Goal: Use online tool/utility

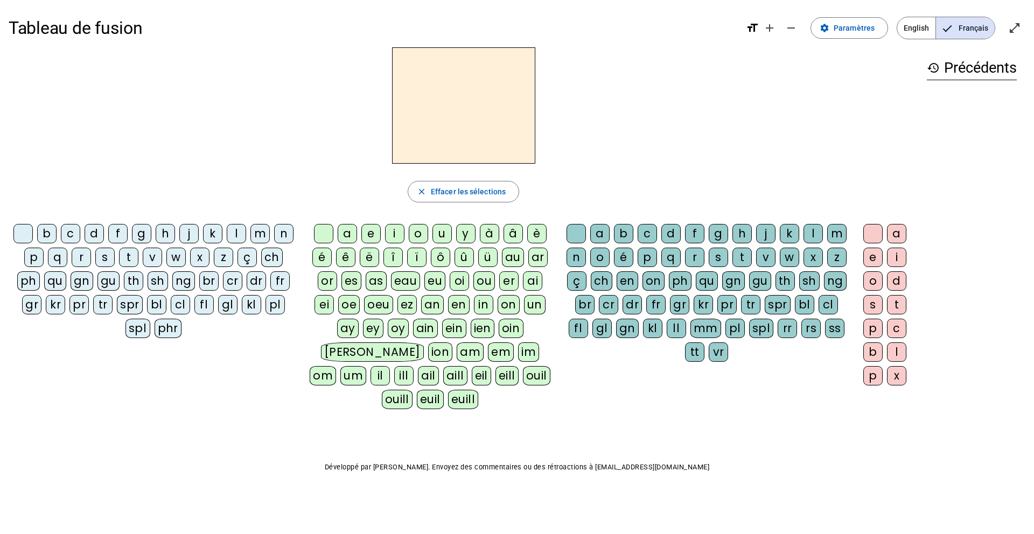
click at [281, 234] on div "n" at bounding box center [283, 233] width 19 height 19
click at [419, 236] on div "o" at bounding box center [418, 233] width 19 height 19
click at [742, 258] on div "t" at bounding box center [742, 257] width 19 height 19
click at [875, 255] on div "e" at bounding box center [873, 257] width 19 height 19
click at [148, 259] on div "v" at bounding box center [152, 257] width 19 height 19
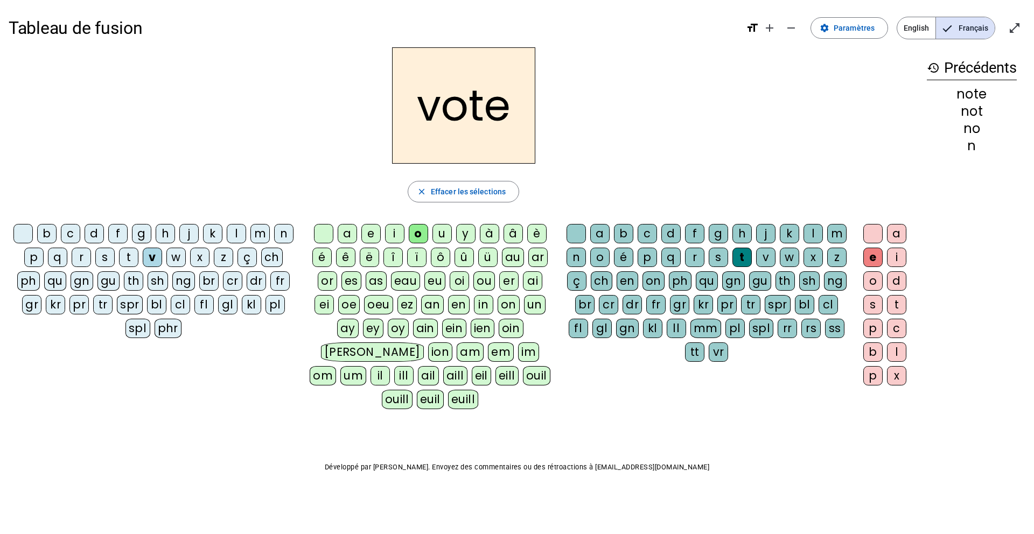
click at [389, 234] on div "i" at bounding box center [394, 233] width 19 height 19
click at [671, 231] on div "d" at bounding box center [671, 233] width 19 height 19
click at [81, 254] on div "r" at bounding box center [81, 257] width 19 height 19
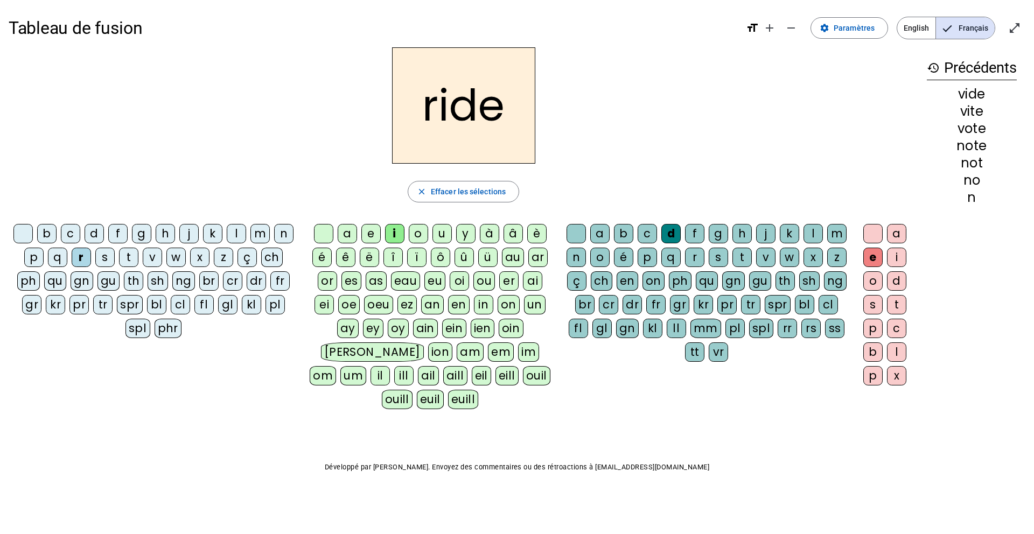
click at [444, 230] on div "u" at bounding box center [442, 233] width 19 height 19
click at [722, 255] on div "s" at bounding box center [718, 257] width 19 height 19
click at [260, 234] on div "m" at bounding box center [260, 233] width 19 height 19
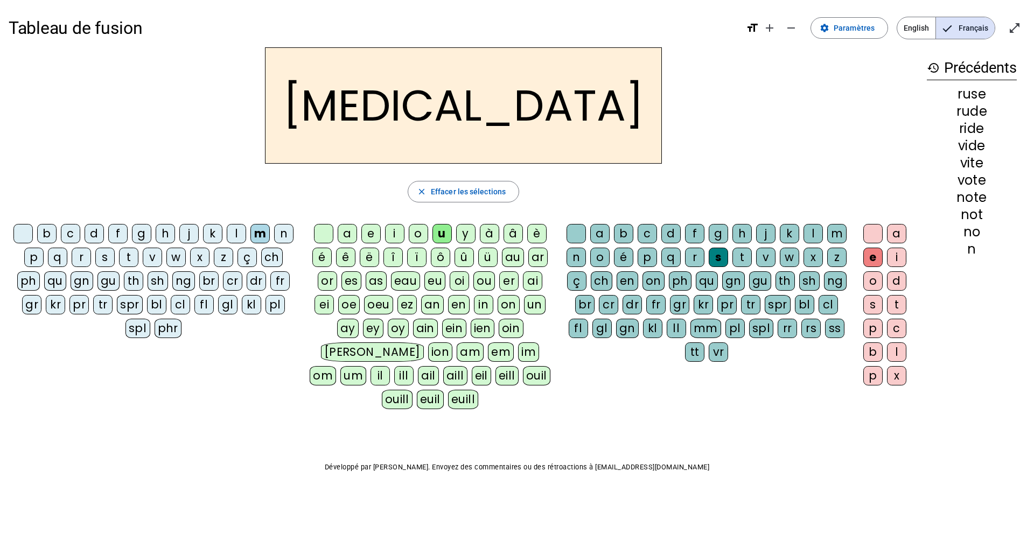
click at [52, 233] on div "b" at bounding box center [46, 233] width 19 height 19
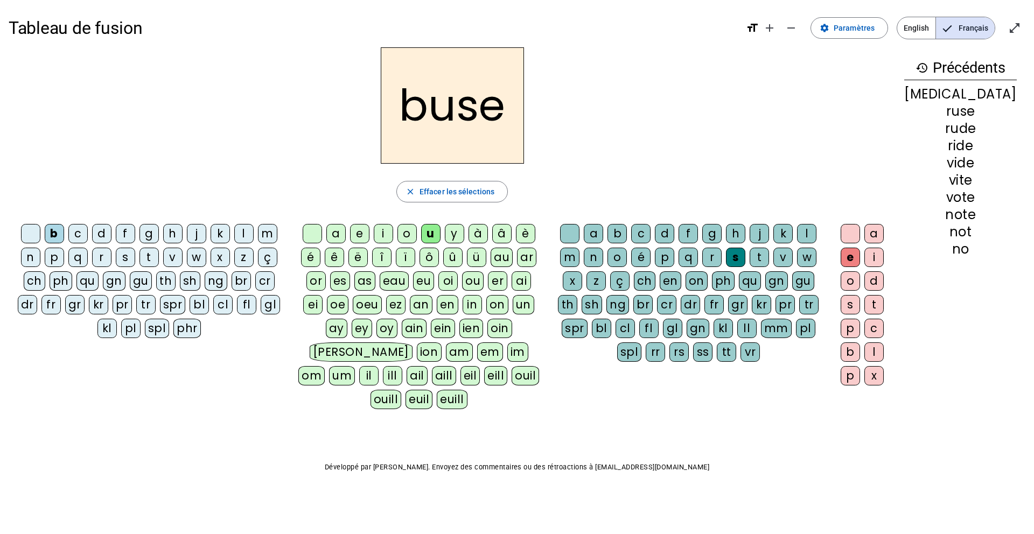
click at [393, 234] on div "i" at bounding box center [383, 233] width 19 height 19
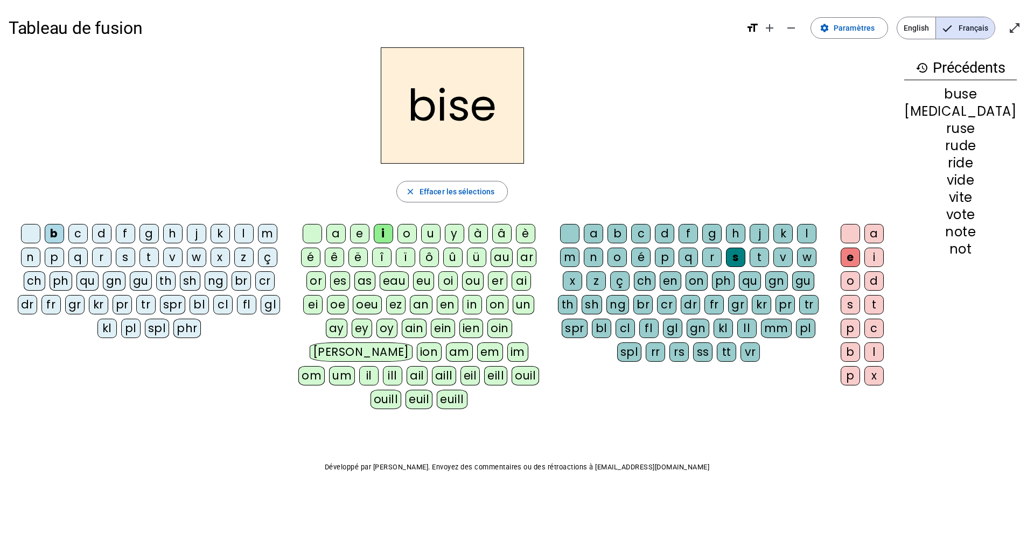
click at [346, 230] on div "a" at bounding box center [335, 233] width 19 height 19
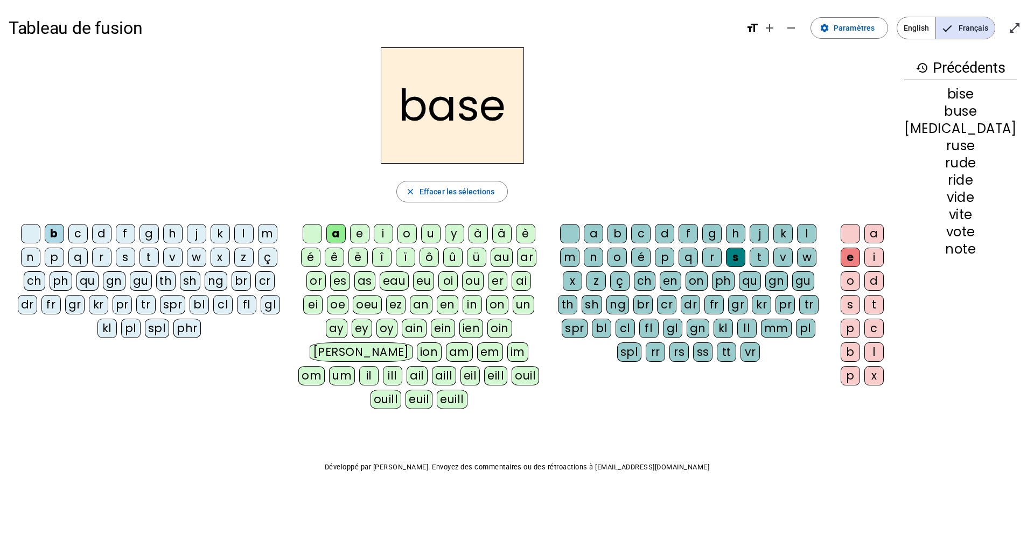
click at [573, 229] on div at bounding box center [569, 233] width 19 height 19
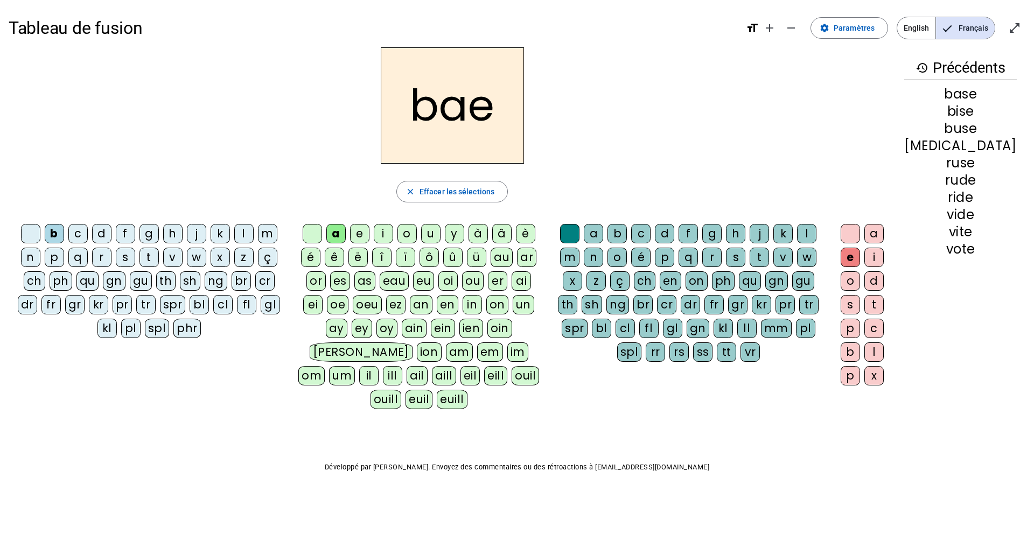
click at [575, 238] on div at bounding box center [569, 233] width 19 height 19
click at [495, 190] on span "Effacer les sélections" at bounding box center [457, 191] width 75 height 13
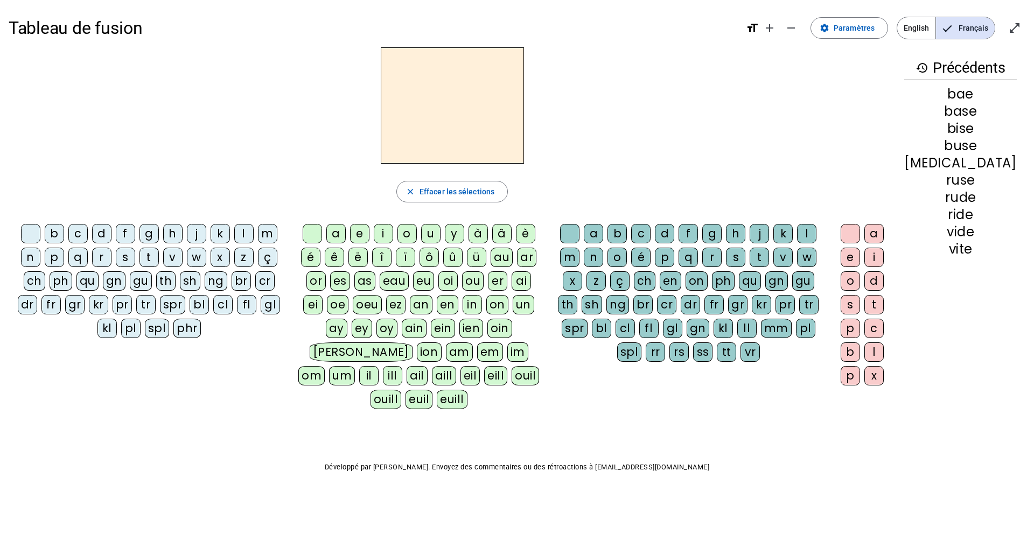
click at [45, 232] on div "b" at bounding box center [54, 233] width 19 height 19
click at [346, 232] on div "a" at bounding box center [335, 233] width 19 height 19
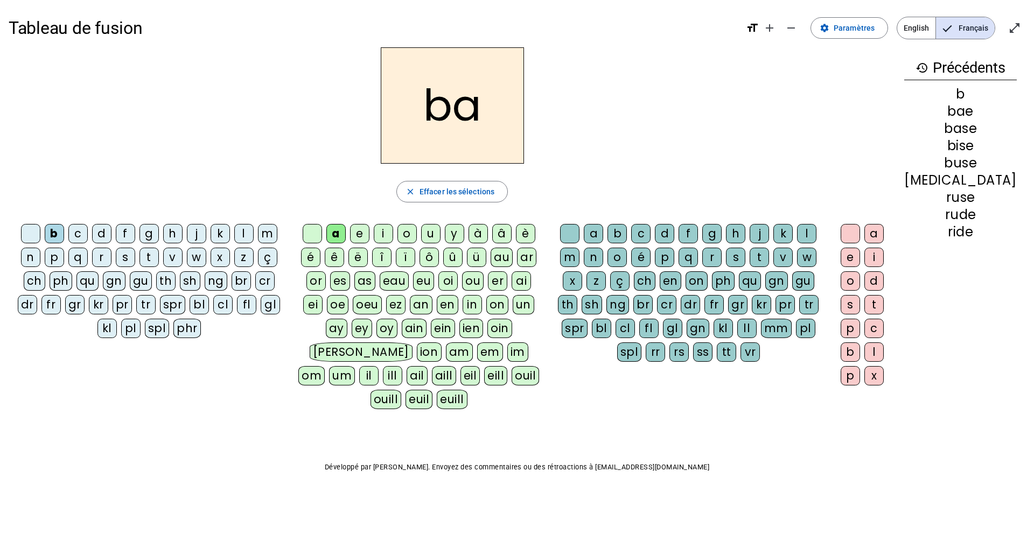
click at [726, 257] on div "s" at bounding box center [735, 257] width 19 height 19
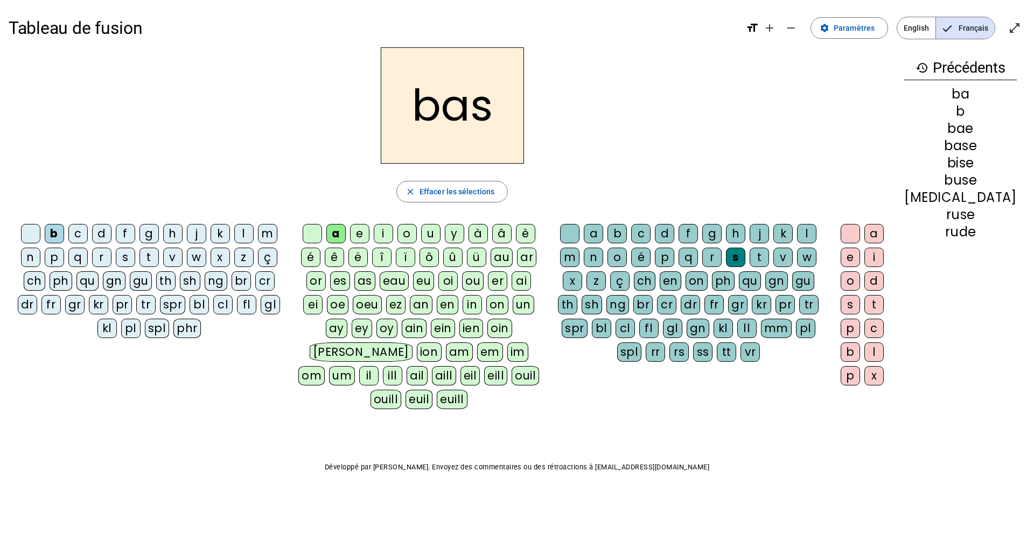
click at [45, 258] on div "p" at bounding box center [54, 257] width 19 height 19
click at [119, 235] on div "f" at bounding box center [125, 233] width 19 height 19
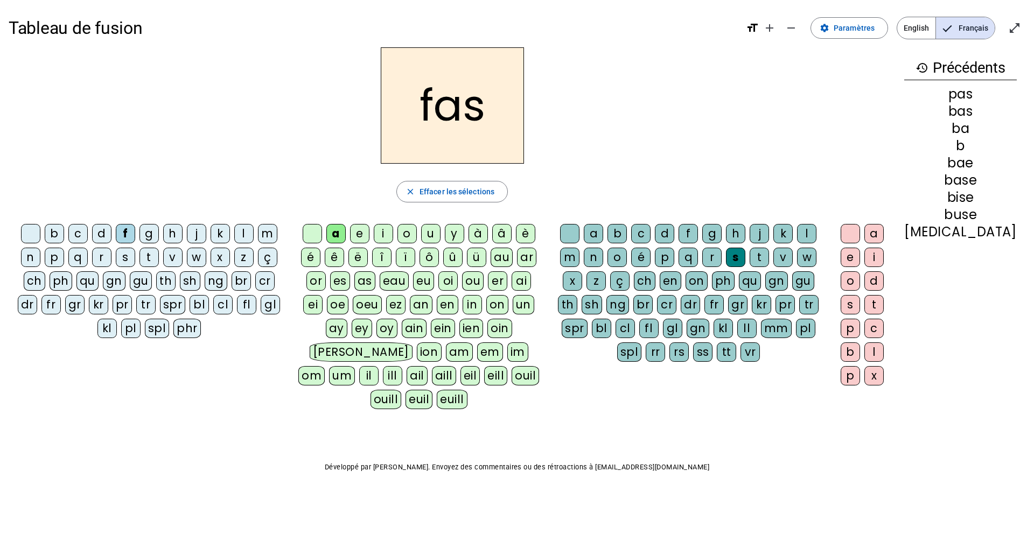
click at [631, 258] on div "é" at bounding box center [640, 257] width 19 height 19
